Goal: Information Seeking & Learning: Find specific fact

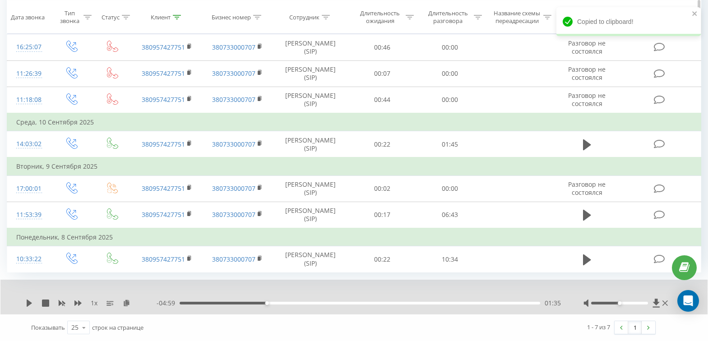
click at [177, 19] on icon at bounding box center [177, 16] width 8 height 5
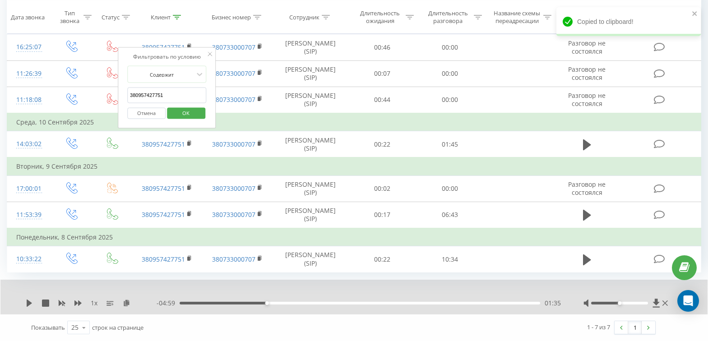
drag, startPoint x: 175, startPoint y: 83, endPoint x: -2, endPoint y: 93, distance: 177.8
click at [0, 93] on html "[DOMAIN_NAME] 380501964931 Проекты [DOMAIN_NAME] Дашборд Центр обращений Журнал…" at bounding box center [354, 69] width 708 height 341
paste input "380962813785"
type input "380962813785"
click button "OK" at bounding box center [186, 112] width 38 height 11
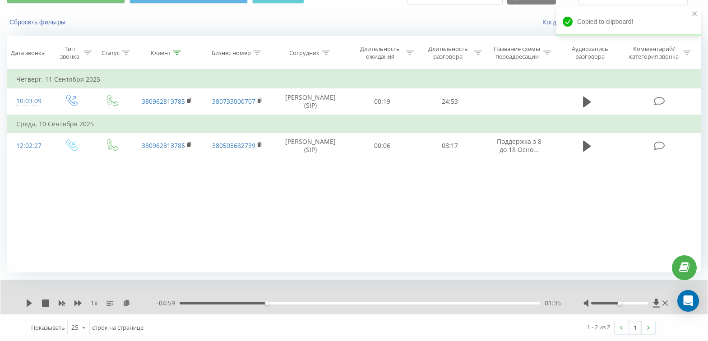
scroll to position [47, 0]
click at [179, 55] on div at bounding box center [177, 53] width 8 height 8
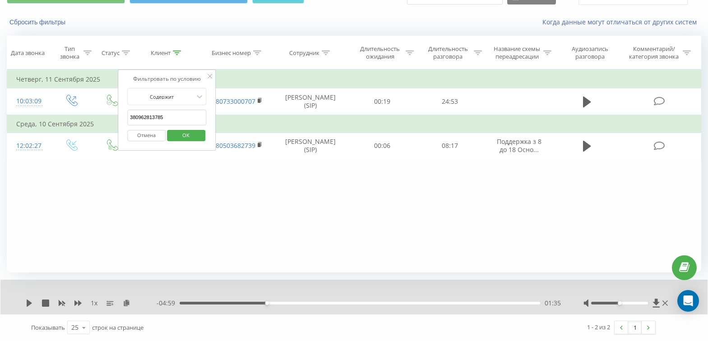
drag, startPoint x: 185, startPoint y: 118, endPoint x: 44, endPoint y: 131, distance: 141.1
click at [45, 131] on table "Фильтровать по условию Равно Введите значение Отмена OK Фильтровать по условию …" at bounding box center [354, 115] width 695 height 90
paste input "380961319688"
type input "380961319688"
click button "OK" at bounding box center [186, 135] width 38 height 11
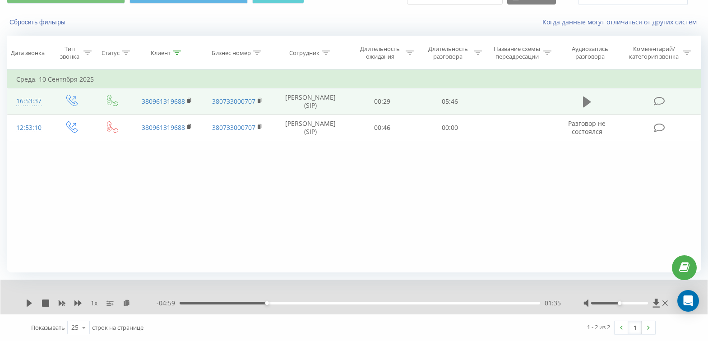
click at [587, 103] on icon at bounding box center [587, 102] width 8 height 11
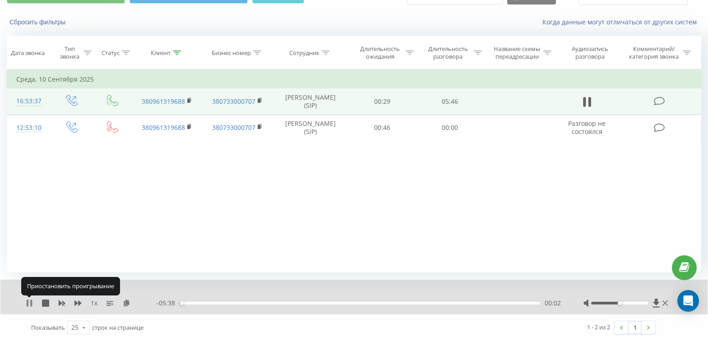
click at [29, 304] on icon at bounding box center [29, 303] width 7 height 7
click at [125, 303] on icon at bounding box center [127, 303] width 8 height 6
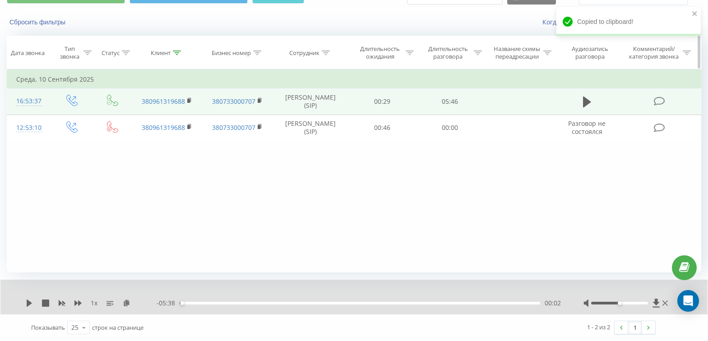
click at [176, 53] on icon at bounding box center [177, 53] width 8 height 5
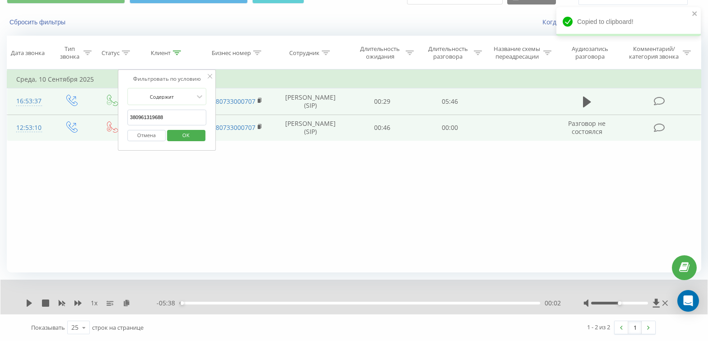
drag, startPoint x: 154, startPoint y: 117, endPoint x: 51, endPoint y: 122, distance: 104.0
click at [51, 123] on table "Фильтровать по условию Равно Введите значение Отмена OK Фильтровать по условию …" at bounding box center [354, 106] width 695 height 72
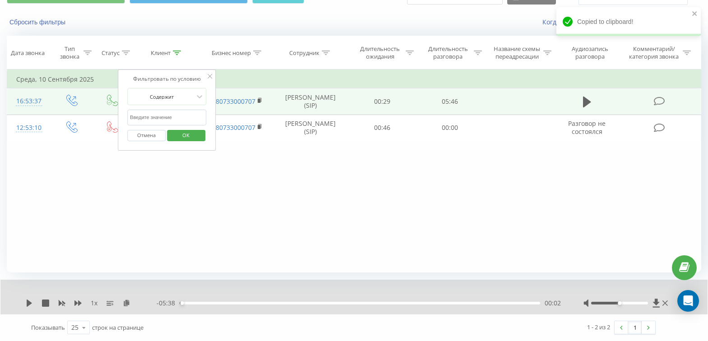
paste input "380660861590"
type input "380660861590"
click at [176, 137] on span "OK" at bounding box center [185, 135] width 25 height 14
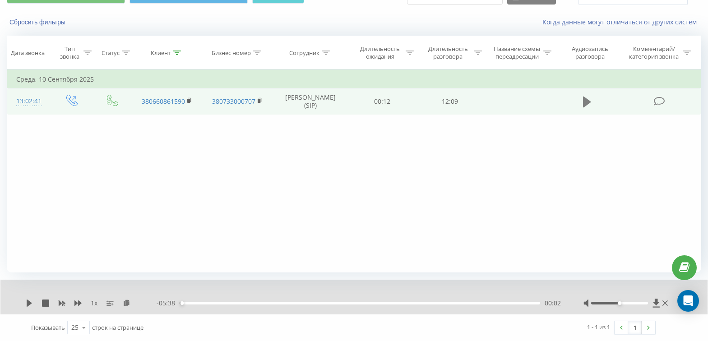
click at [588, 103] on icon at bounding box center [587, 102] width 8 height 11
click at [31, 302] on icon at bounding box center [31, 303] width 2 height 7
click at [125, 303] on icon at bounding box center [127, 303] width 8 height 6
